Goal: Check status: Check status

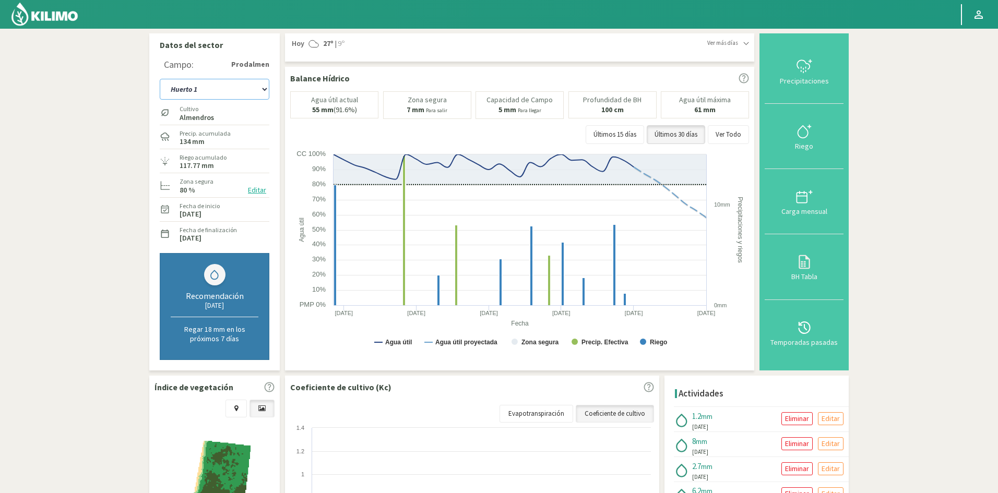
click at [266, 88] on select "Huerto 1 Huerto 2 Huerto 3 Huerto 4 Huerto 5 Huerto 6 Huerto 7" at bounding box center [215, 89] width 110 height 21
click at [160, 79] on select "Huerto 1 Huerto 2 Huerto 3 Huerto 4 Huerto 5 Huerto 6 Huerto 7" at bounding box center [215, 89] width 110 height 21
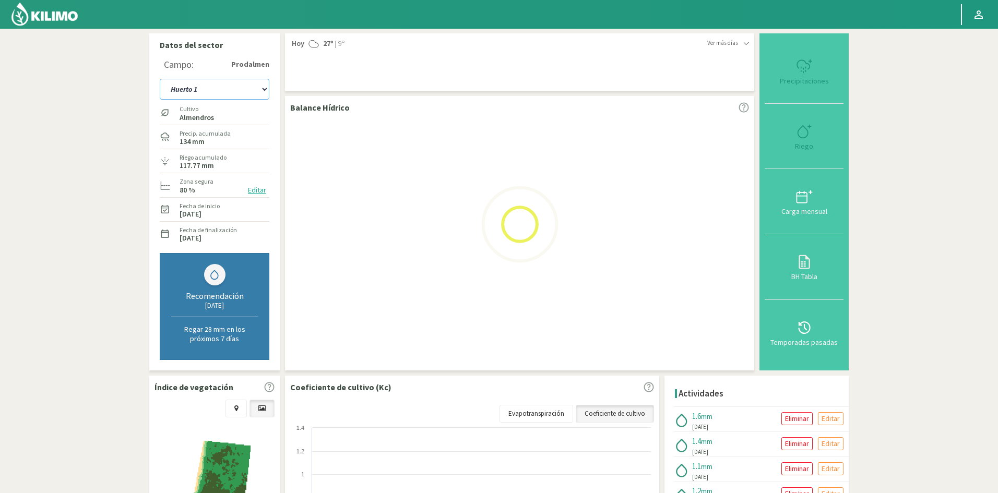
select select "8: Object"
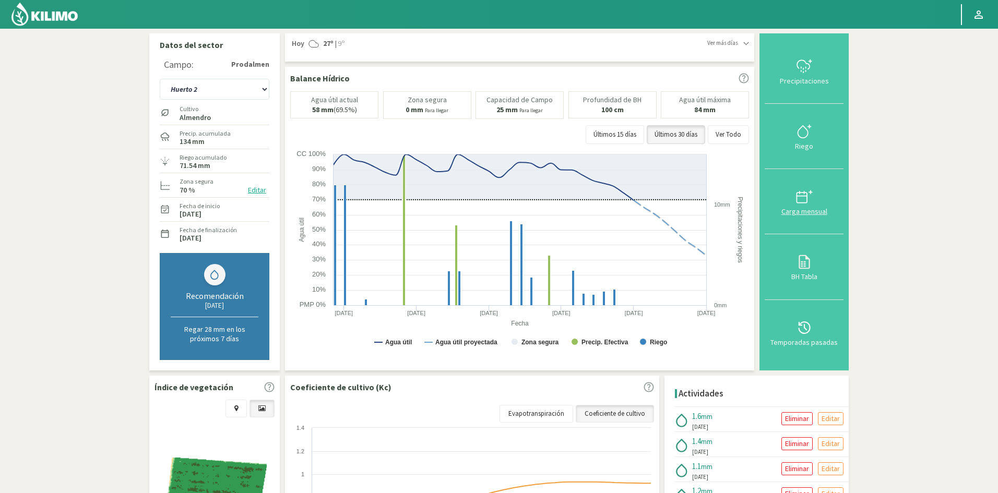
click at [802, 200] on icon at bounding box center [804, 196] width 17 height 17
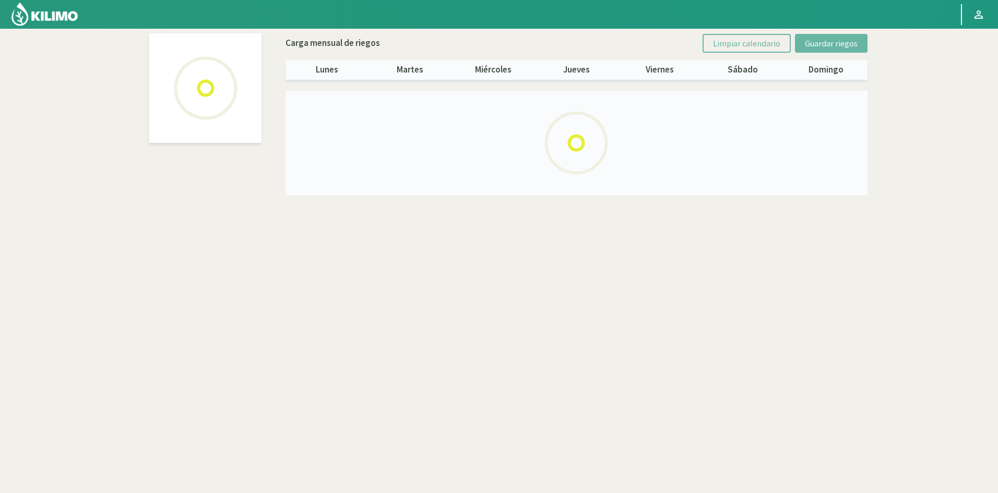
select select "1: Object"
